Goal: Information Seeking & Learning: Learn about a topic

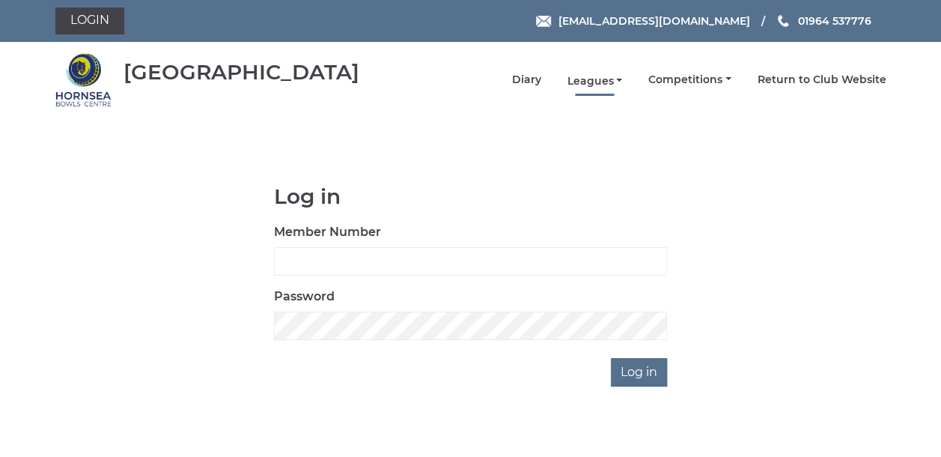
click at [587, 81] on link "Leagues" at bounding box center [594, 81] width 55 height 14
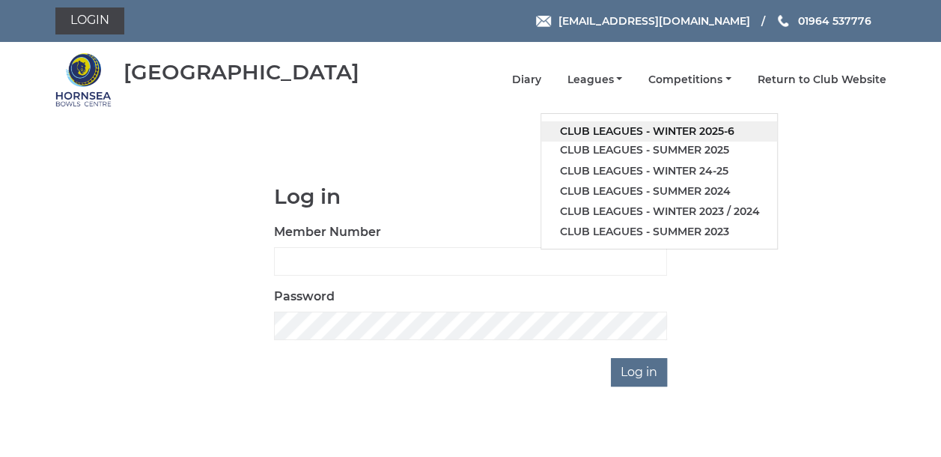
click at [584, 130] on link "Club leagues - Winter 2025-6" at bounding box center [659, 131] width 236 height 20
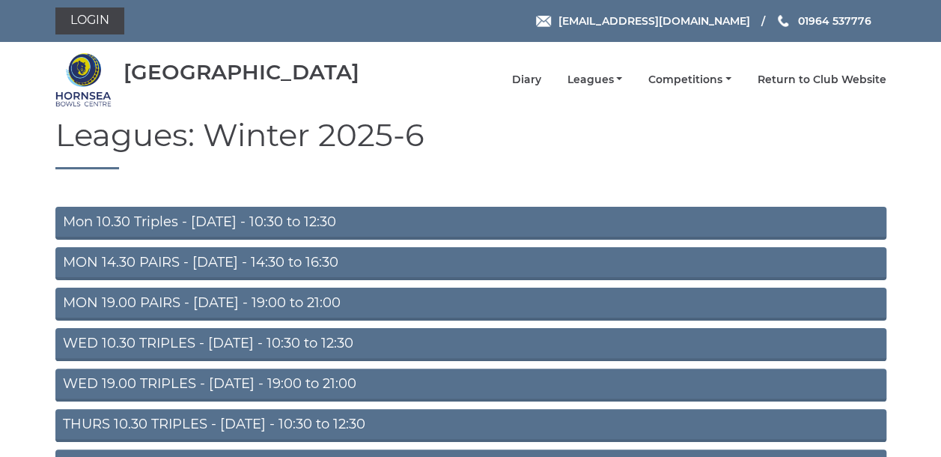
click at [219, 221] on link "Mon 10.30 Triples - Monday - 10:30 to 12:30" at bounding box center [470, 223] width 831 height 33
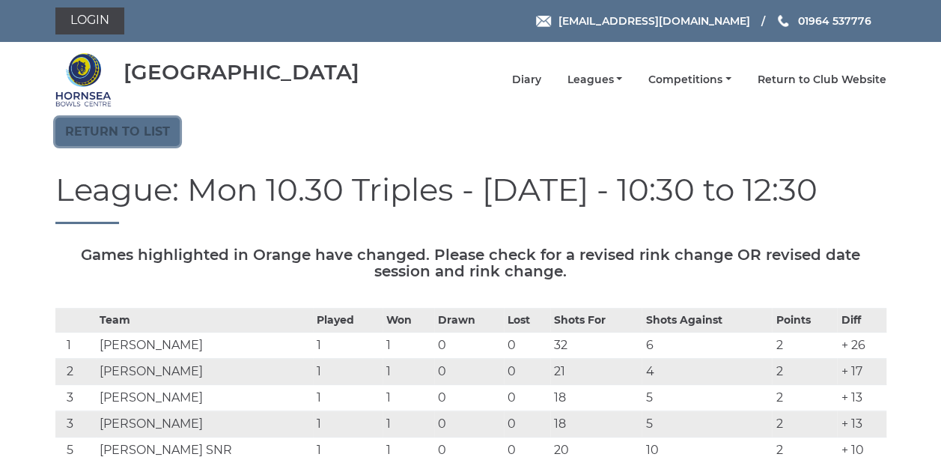
click at [99, 136] on link "Return to list" at bounding box center [117, 132] width 124 height 28
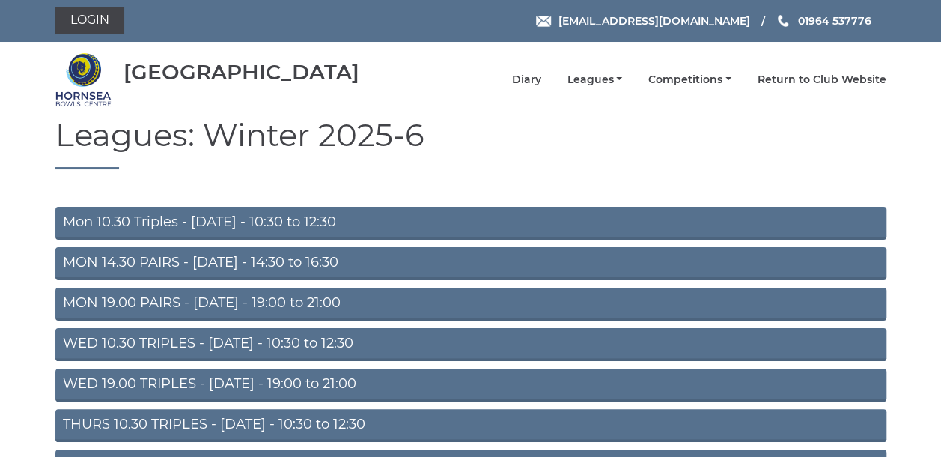
click at [102, 306] on link "MON 19.00 PAIRS - Monday - 19:00 to 21:00" at bounding box center [470, 304] width 831 height 33
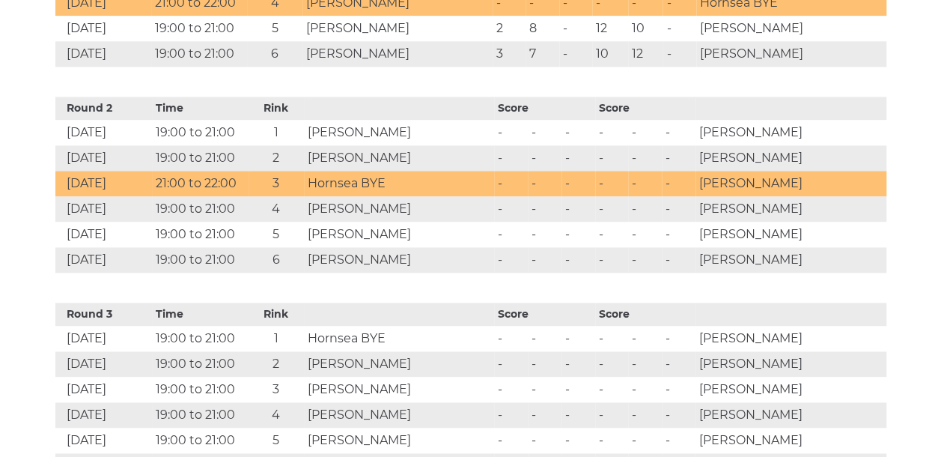
scroll to position [749, 0]
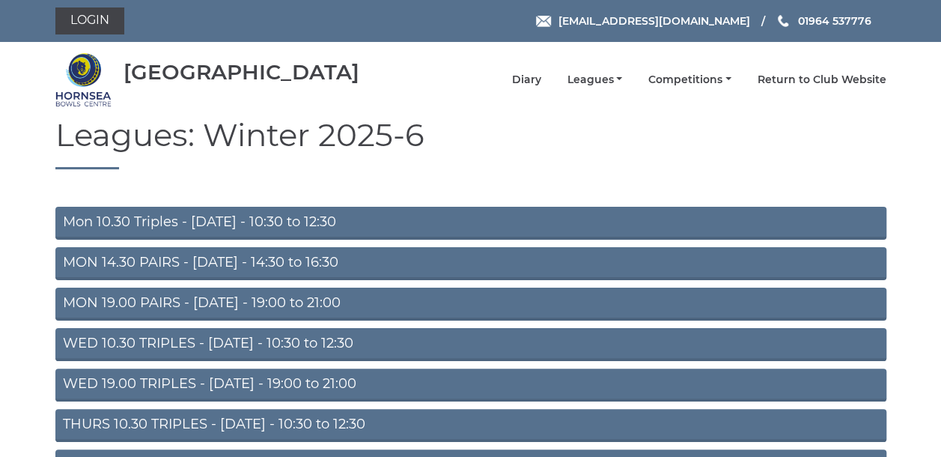
scroll to position [217, 0]
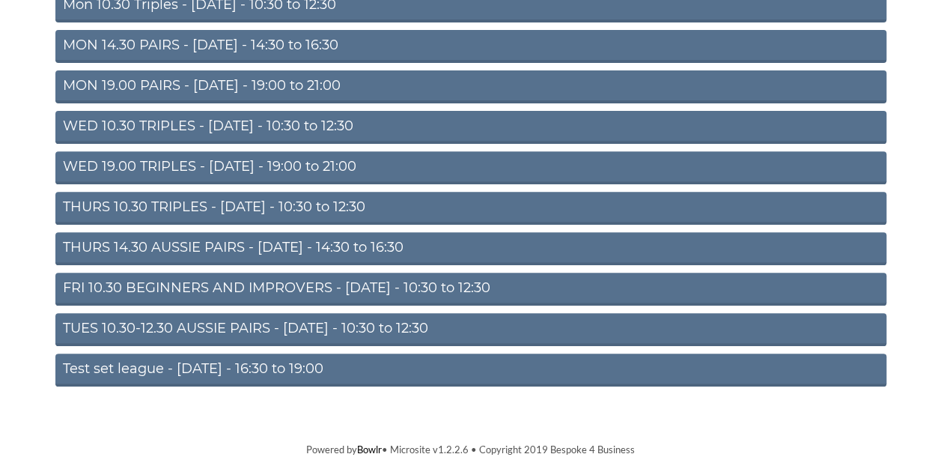
click at [221, 290] on link "FRI 10.30 BEGINNERS AND IMPROVERS - Friday - 10:30 to 12:30" at bounding box center [470, 289] width 831 height 33
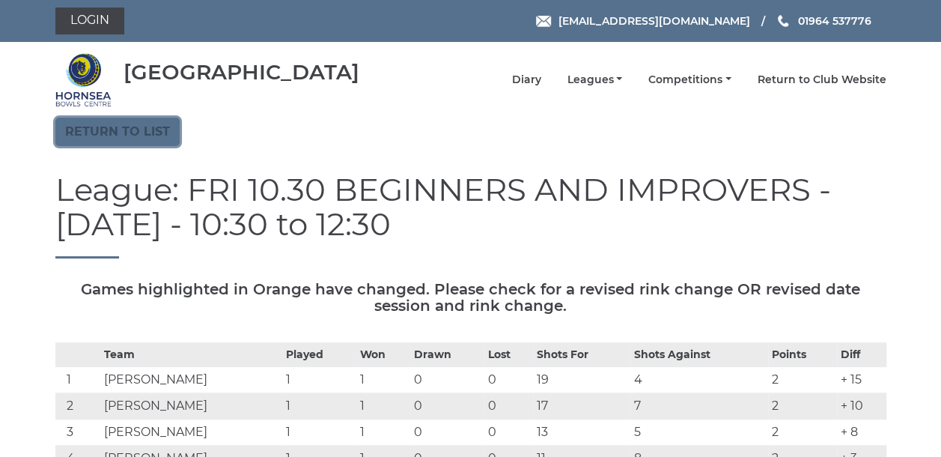
click at [69, 141] on link "Return to list" at bounding box center [117, 132] width 124 height 28
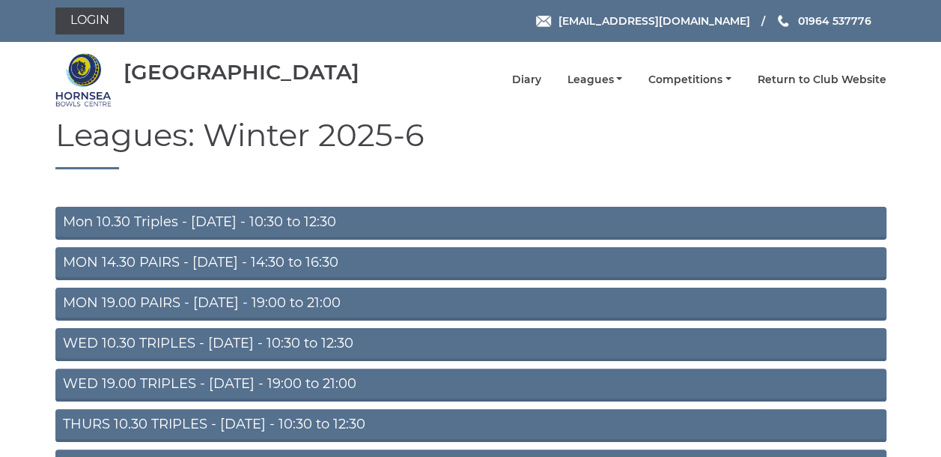
click at [115, 258] on link "MON 14.30 PAIRS - Monday - 14:30 to 16:30" at bounding box center [470, 263] width 831 height 33
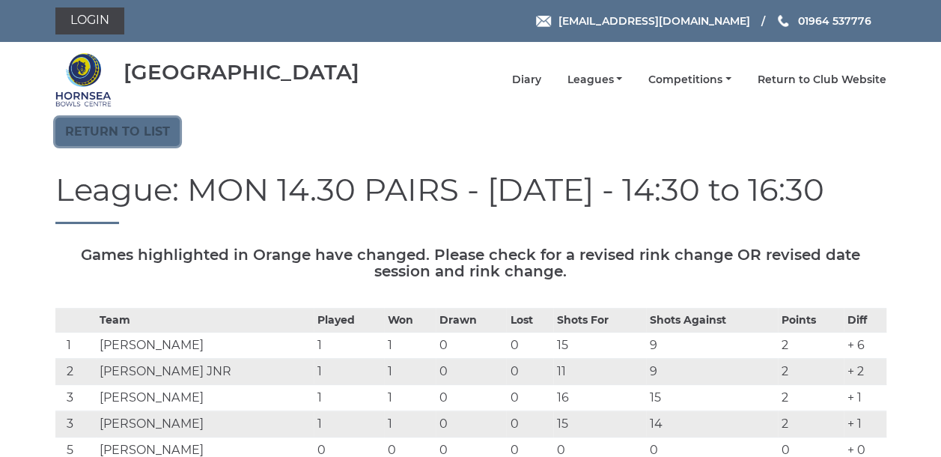
click at [134, 138] on link "Return to list" at bounding box center [117, 132] width 124 height 28
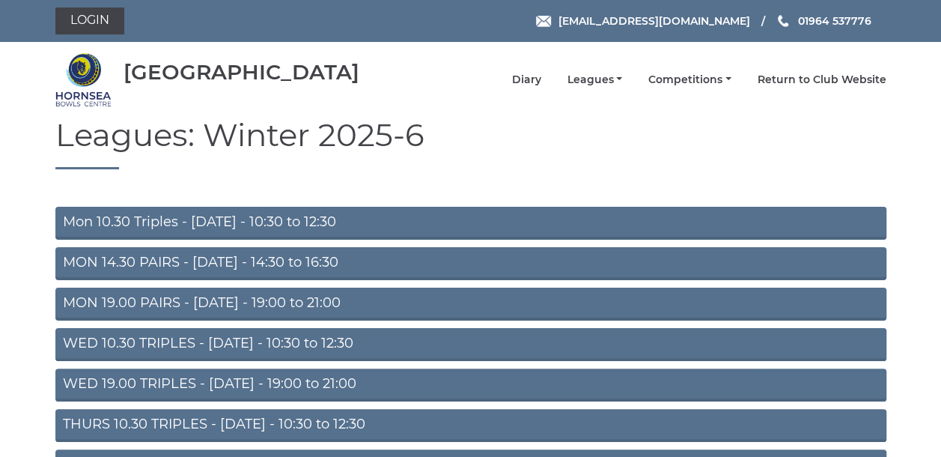
click at [124, 343] on link "WED 10.30 TRIPLES - [DATE] - 10:30 to 12:30" at bounding box center [470, 344] width 831 height 33
